Goal: Information Seeking & Learning: Learn about a topic

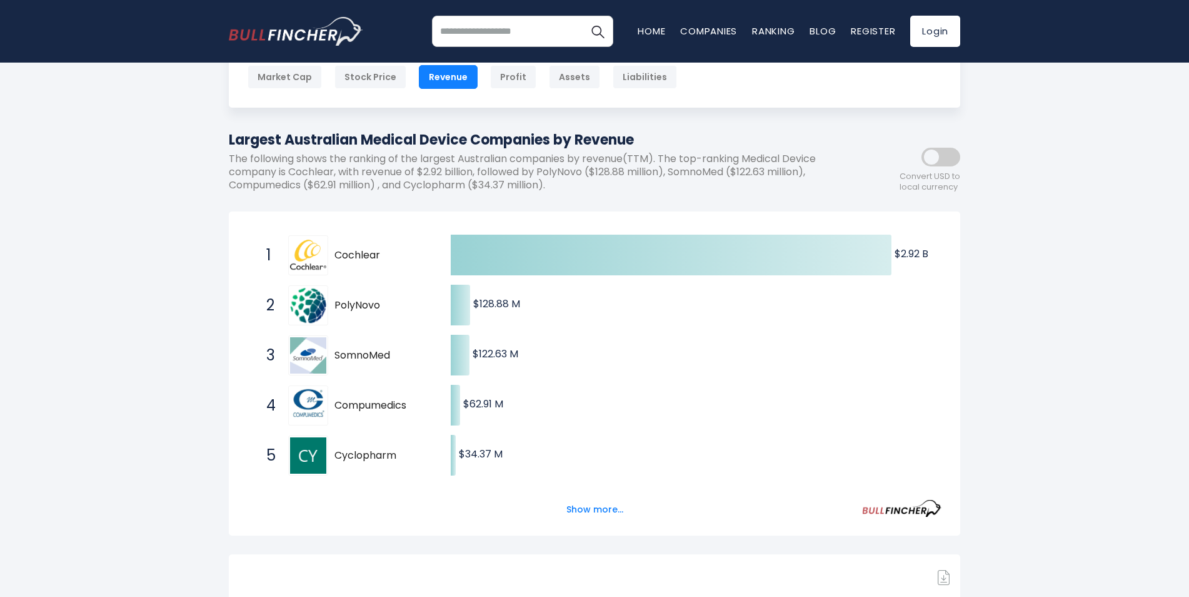
scroll to position [188, 0]
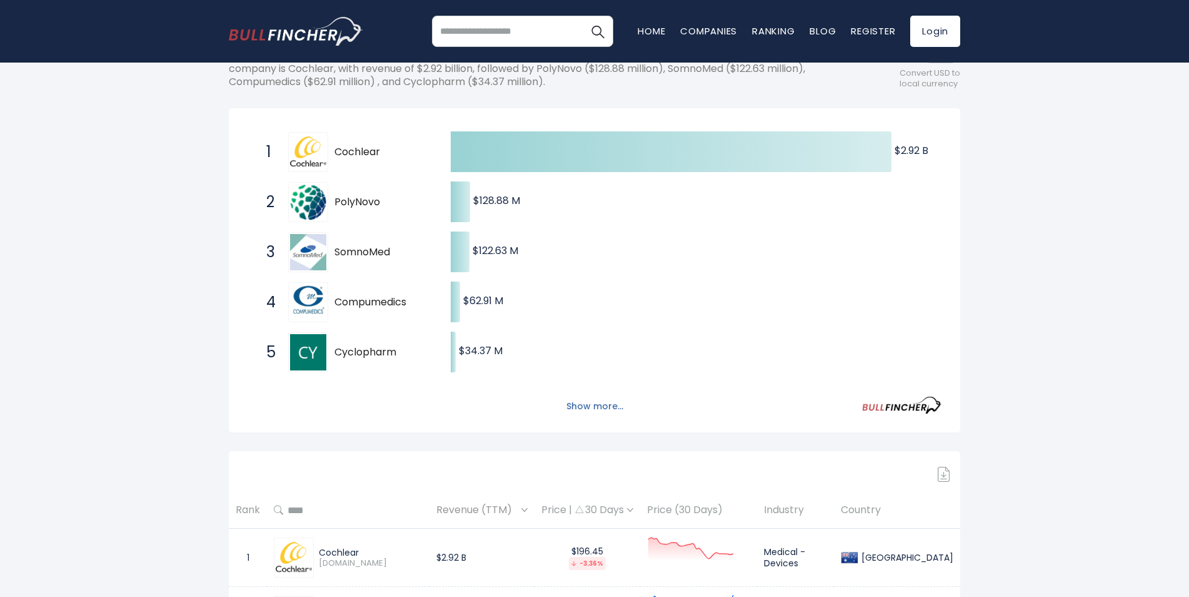
click at [612, 407] on button "Show more..." at bounding box center [595, 406] width 72 height 21
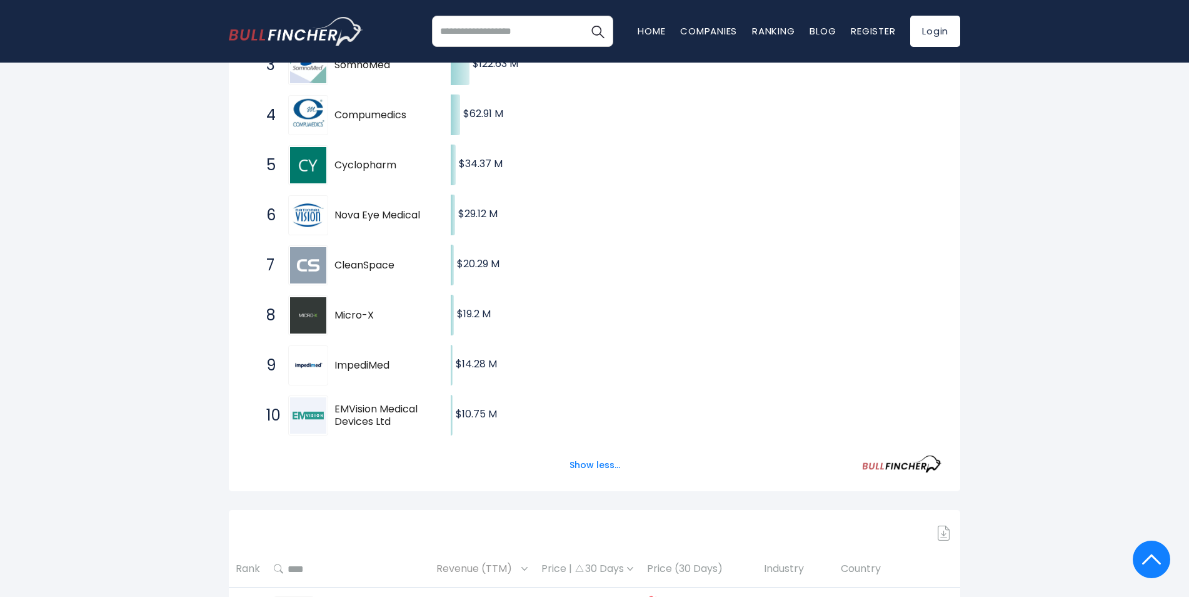
scroll to position [375, 0]
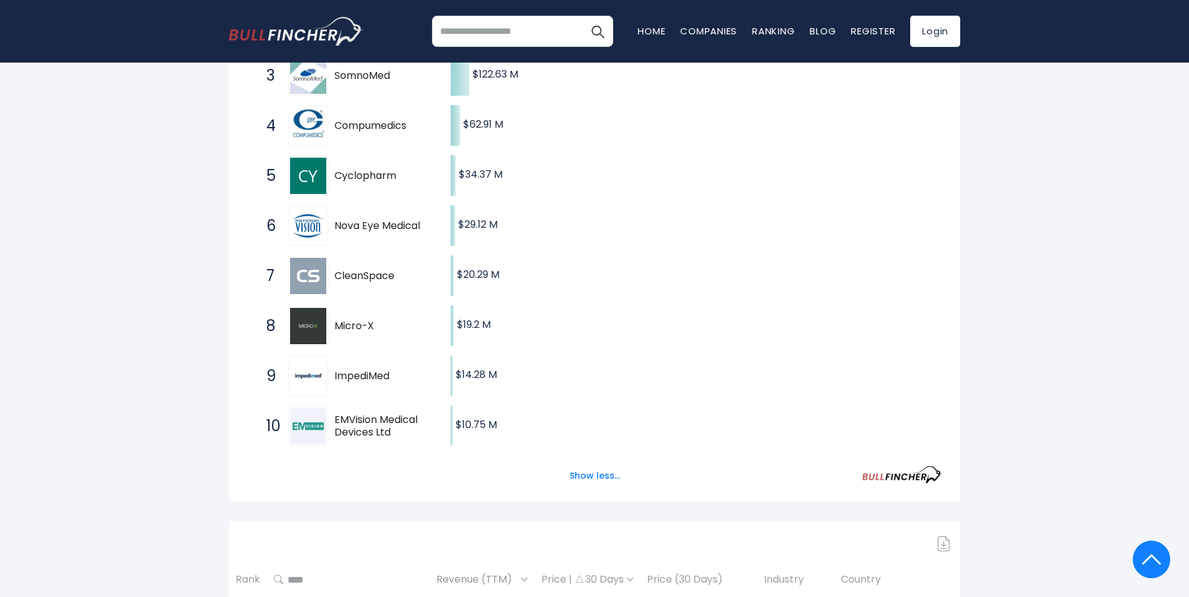
scroll to position [188, 0]
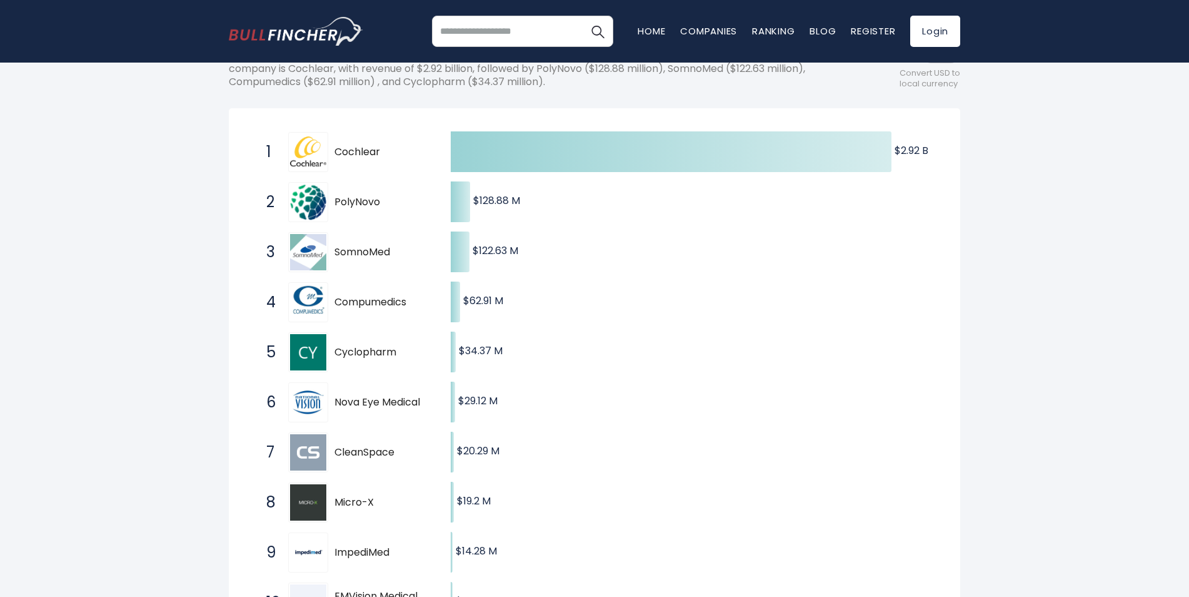
click at [317, 199] on img at bounding box center [308, 202] width 36 height 36
click at [483, 197] on text "$128.88 M ​ $128.88 M" at bounding box center [496, 200] width 47 height 14
click at [480, 201] on text "$128.88 M ​ $128.88 M" at bounding box center [496, 200] width 47 height 14
click at [505, 198] on text "$128.88 M ​ $128.88 M" at bounding box center [496, 200] width 47 height 14
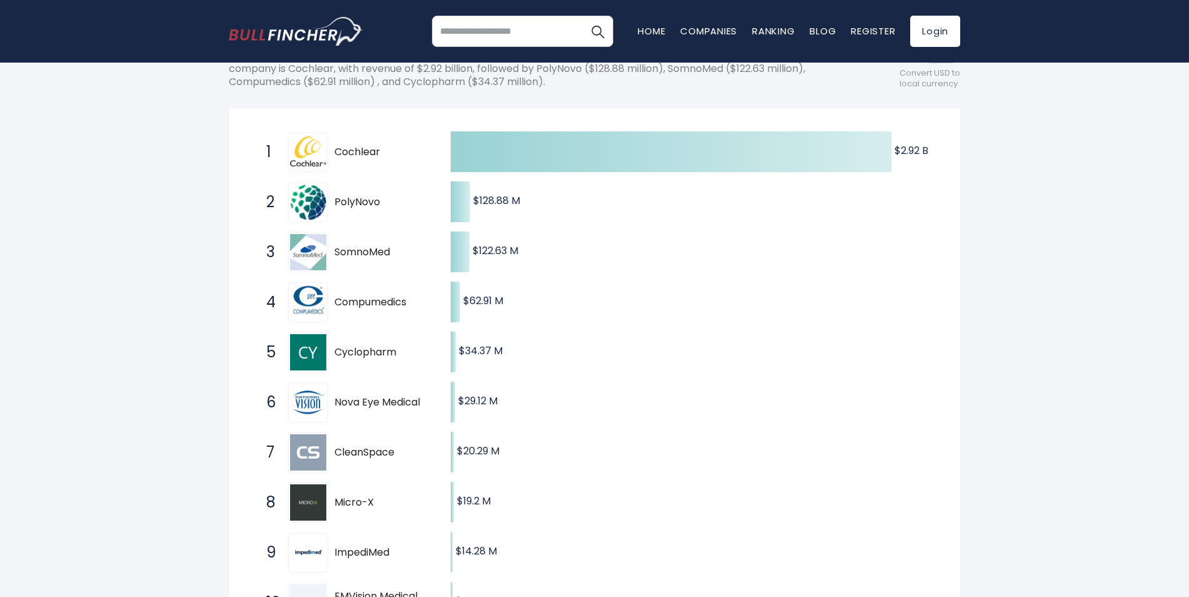
click at [296, 259] on img at bounding box center [308, 252] width 36 height 36
